Goal: Transaction & Acquisition: Obtain resource

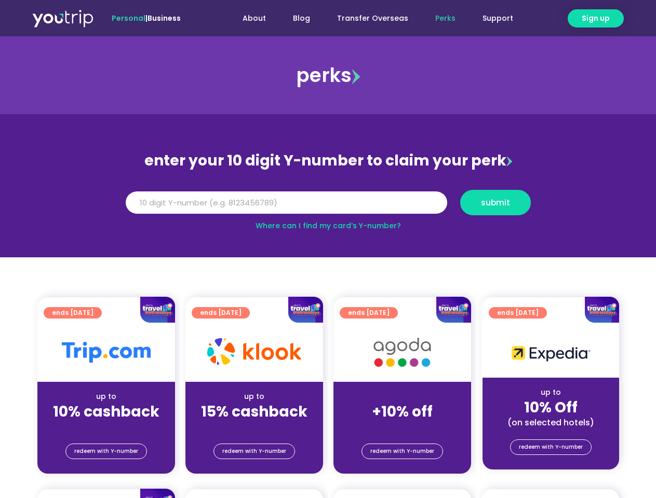
click at [328, 249] on section "enter your 10 digit Y-number to claim your perk Y Number submit Where can I fin…" at bounding box center [328, 185] width 656 height 143
click at [596, 18] on span "Sign up" at bounding box center [596, 18] width 28 height 11
click at [328, 202] on input "Y Number" at bounding box center [286, 203] width 321 height 23
click at [495, 202] on span "submit" at bounding box center [495, 203] width 29 height 8
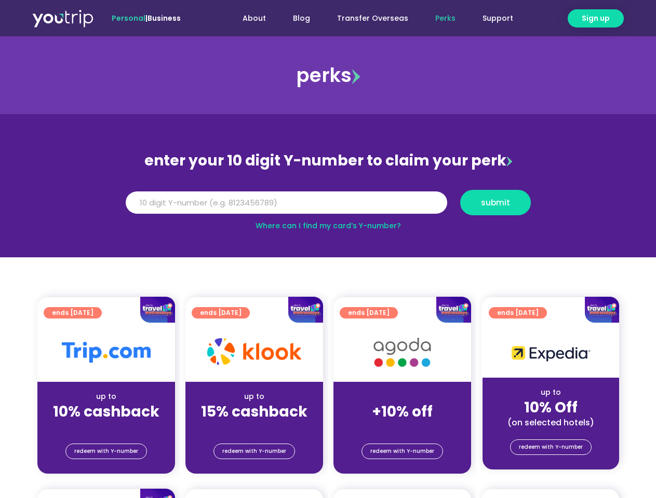
click at [495, 202] on span "submit" at bounding box center [495, 203] width 29 height 8
click at [106, 452] on span "redeem with Y-number" at bounding box center [106, 451] width 64 height 15
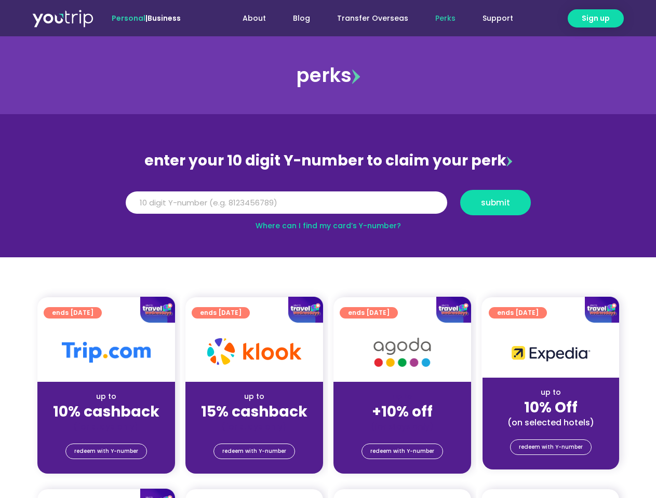
scroll to position [114, 0]
